Goal: Task Accomplishment & Management: Manage account settings

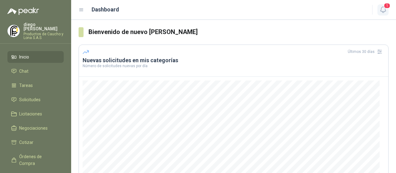
click at [385, 12] on icon "button" at bounding box center [383, 10] width 8 height 8
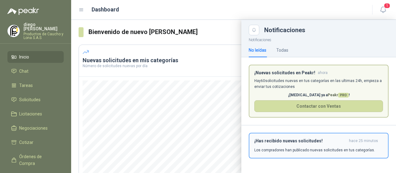
click at [301, 146] on div "¡Has recibido nuevas solicitudes! hace 25 minutos Los compradores han publicado…" at bounding box center [318, 145] width 129 height 15
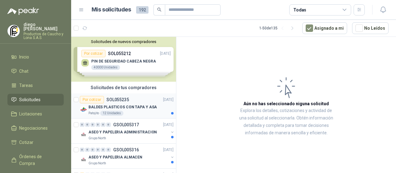
click at [131, 105] on p "BALDES PLASTICOS CON TAPA Y ASA" at bounding box center [122, 107] width 68 height 6
click at [144, 127] on div "0 0 0 0 0 0 GSOL005317 [DATE]" at bounding box center [127, 124] width 95 height 7
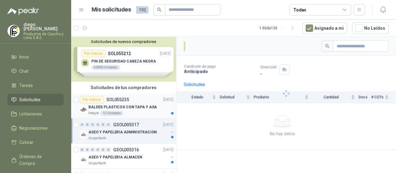
click at [143, 114] on div "Patojito 12 Unidades" at bounding box center [130, 113] width 85 height 5
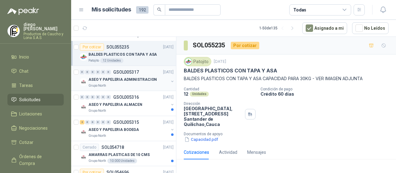
scroll to position [62, 0]
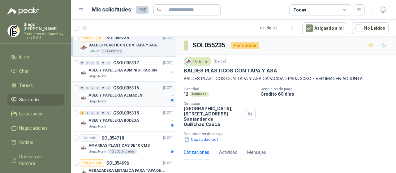
click at [142, 94] on div "ASEO Y PAPELERIA ALMACEN" at bounding box center [128, 95] width 80 height 7
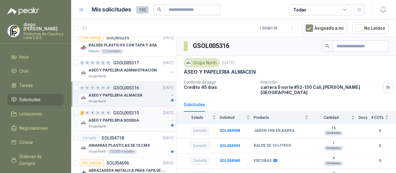
click at [144, 108] on div "2 0 0 0 0 0 GSOL005315 [DATE] ASEO Y PAPELERIA BODEGA Grupo North" at bounding box center [123, 119] width 105 height 25
click at [144, 117] on div "ASEO Y PAPELERIA BODEGA" at bounding box center [128, 120] width 80 height 7
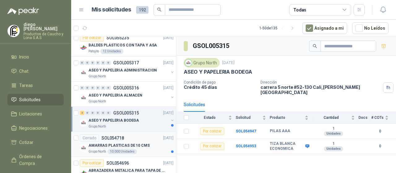
click at [150, 142] on div "AMARRAS PLASTICAS DE 10 CMS" at bounding box center [130, 145] width 85 height 7
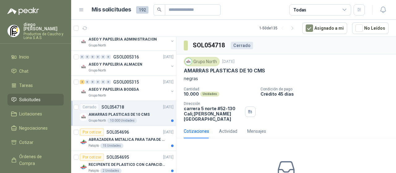
scroll to position [124, 0]
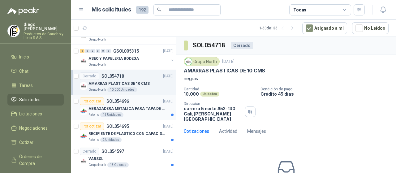
click at [139, 109] on p "ABRAZADERA METALICA PARA TAPA DE TAMBOR DE PLASTICO DE 50 LT" at bounding box center [126, 109] width 77 height 6
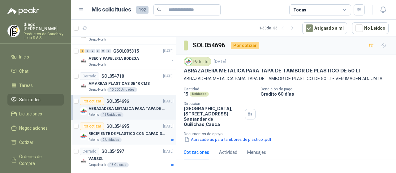
click at [140, 127] on div "Por cotizar SOL054695 [DATE]" at bounding box center [127, 125] width 94 height 7
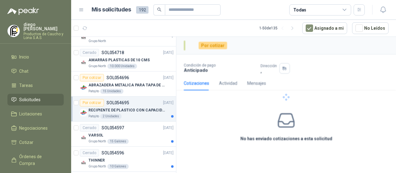
scroll to position [155, 0]
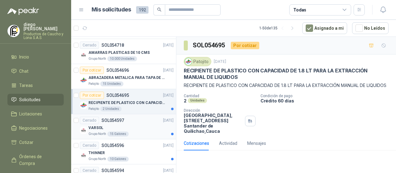
click at [140, 127] on div "VARSOL" at bounding box center [130, 127] width 85 height 7
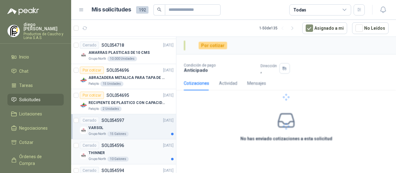
click at [142, 144] on div "Cerrado SOL054596 [DATE]" at bounding box center [127, 145] width 94 height 7
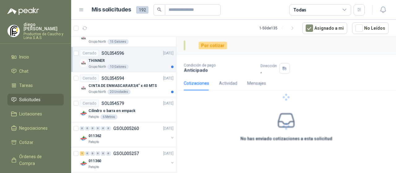
scroll to position [247, 0]
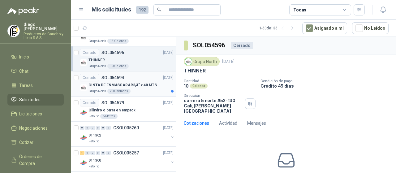
click at [143, 80] on div "Cerrado SOL054594 [DATE]" at bounding box center [127, 77] width 94 height 7
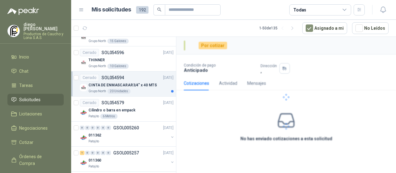
scroll to position [62, 0]
